Goal: Task Accomplishment & Management: Manage account settings

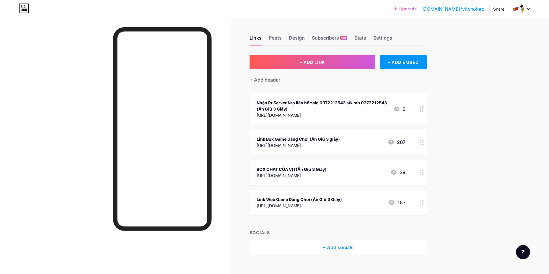
click at [423, 144] on icon at bounding box center [421, 142] width 4 height 6
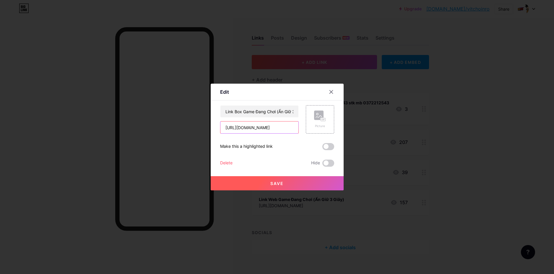
click at [265, 131] on input "[URL][DOMAIN_NAME]" at bounding box center [259, 127] width 78 height 12
click at [265, 130] on input "[URL][DOMAIN_NAME]" at bounding box center [259, 127] width 78 height 12
paste input "[URL][DOMAIN_NAME]"
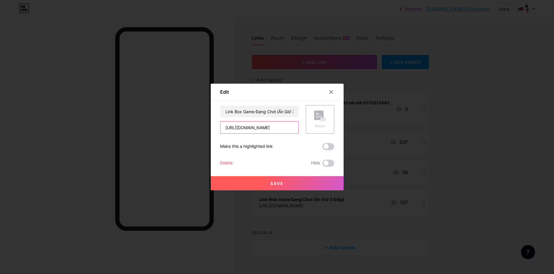
type input "[URL][DOMAIN_NAME]"
click at [272, 181] on span "Save" at bounding box center [276, 183] width 13 height 5
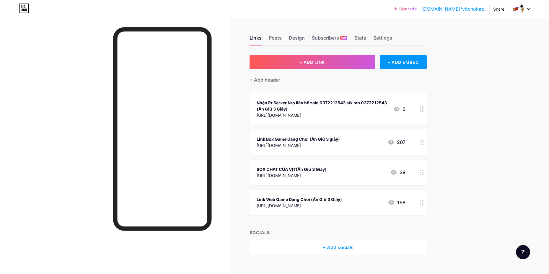
click at [424, 204] on icon at bounding box center [421, 203] width 4 height 6
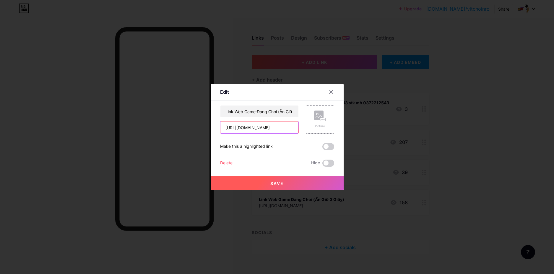
click at [276, 130] on input "[URL][DOMAIN_NAME]" at bounding box center [259, 127] width 78 height 12
click at [276, 130] on input "text" at bounding box center [259, 127] width 78 height 12
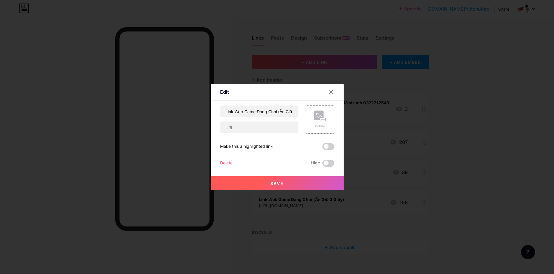
click at [61, 168] on div at bounding box center [277, 137] width 554 height 274
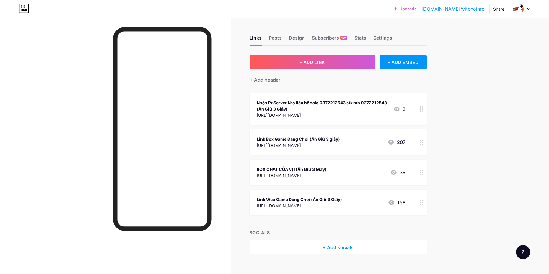
click at [427, 204] on div at bounding box center [422, 202] width 10 height 25
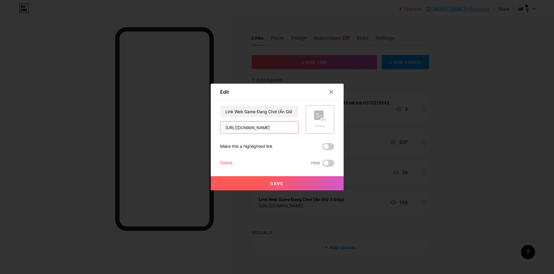
click at [267, 124] on input "[URL][DOMAIN_NAME]" at bounding box center [259, 127] width 78 height 12
paste input "[URL][DOMAIN_NAME]"
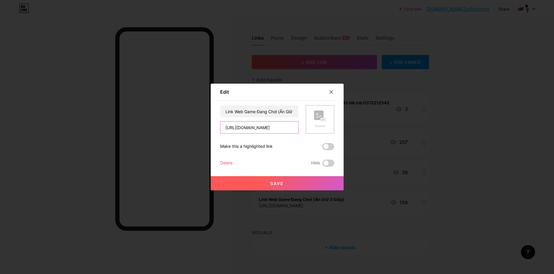
type input "[URL][DOMAIN_NAME]"
click at [279, 184] on span "Save" at bounding box center [276, 183] width 13 height 5
